Goal: Find contact information: Find contact information

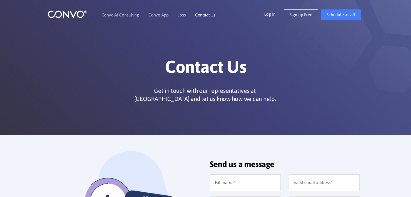
click at [204, 13] on link "Contact Us" at bounding box center [205, 15] width 20 height 4
drag, startPoint x: 205, startPoint y: 20, endPoint x: 208, endPoint y: 11, distance: 10.3
click at [208, 11] on li "Contact Us" at bounding box center [205, 14] width 20 height 23
click at [202, 16] on link "Contact Us" at bounding box center [205, 15] width 20 height 4
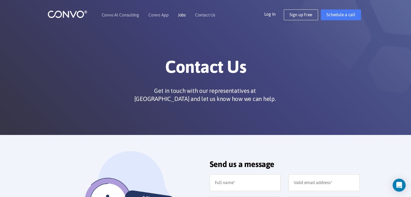
click at [184, 15] on link "Jobs" at bounding box center [182, 15] width 8 height 4
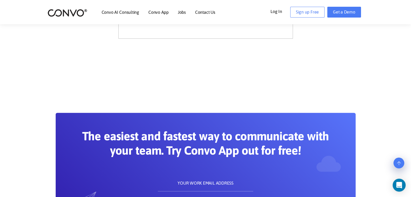
scroll to position [658, 0]
